Goal: Transaction & Acquisition: Purchase product/service

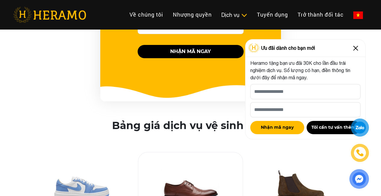
scroll to position [643, 0]
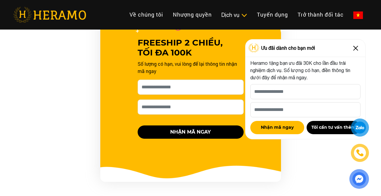
click at [357, 46] on img at bounding box center [356, 48] width 10 height 10
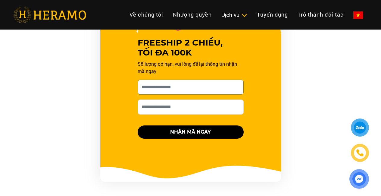
click at [207, 91] on input "[PERSON_NAME] xin tên của bạn nhé *" at bounding box center [191, 87] width 106 height 15
type input "**********"
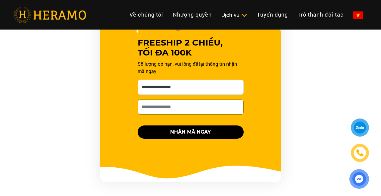
click at [187, 105] on input "Số điện thoại HERAMO có thể liên hệ là *" at bounding box center [191, 106] width 106 height 15
type input "**********"
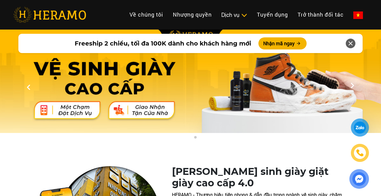
scroll to position [80, 0]
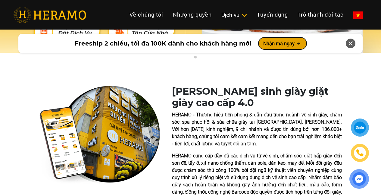
click at [279, 45] on button "Nhận mã ngay" at bounding box center [283, 43] width 48 height 12
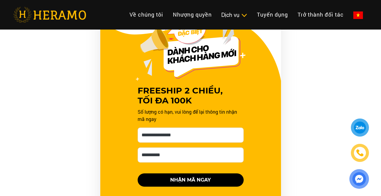
scroll to position [607, 0]
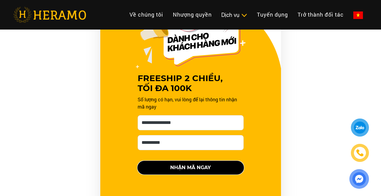
click at [195, 166] on button "NHẬN MÃ NGAY" at bounding box center [191, 167] width 106 height 13
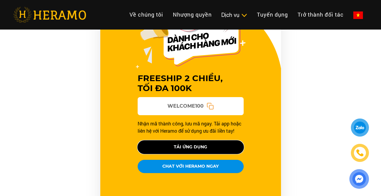
click at [202, 147] on button "TẢI ỨNG DỤNG" at bounding box center [191, 146] width 106 height 13
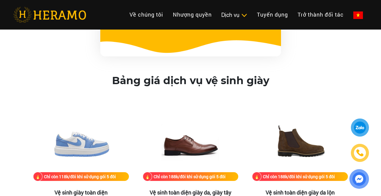
scroll to position [688, 0]
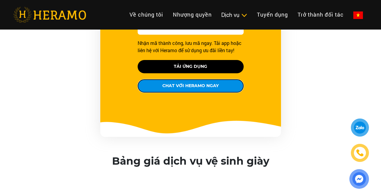
click at [198, 87] on button "CHAT VỚI HERAMO NGAY" at bounding box center [191, 85] width 106 height 13
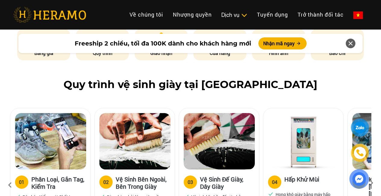
scroll to position [402, 0]
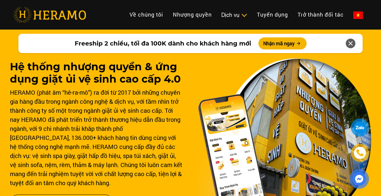
click at [0, 0] on button "ĐẶT DỊCH VỤ" at bounding box center [0, 0] width 0 height 0
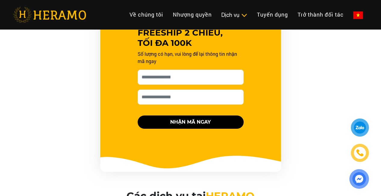
scroll to position [402, 0]
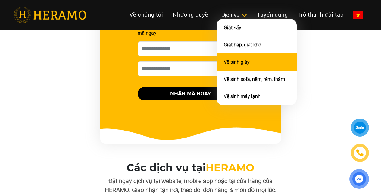
click at [224, 65] on link "Vệ sinh giày" at bounding box center [237, 62] width 26 height 6
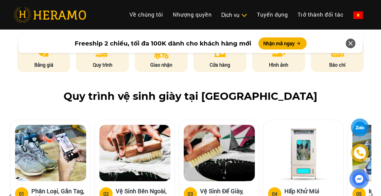
scroll to position [241, 0]
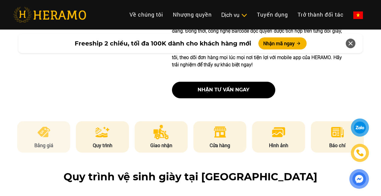
click at [46, 136] on img at bounding box center [43, 132] width 15 height 14
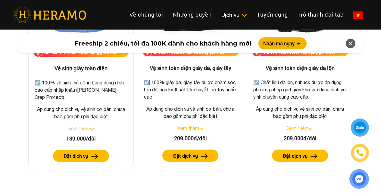
scroll to position [893, 0]
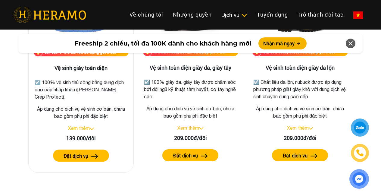
click at [92, 127] on img at bounding box center [92, 128] width 4 height 2
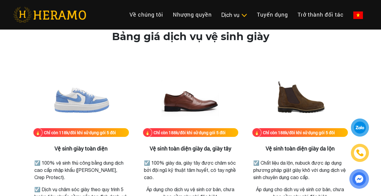
scroll to position [893, 0]
